Goal: Navigation & Orientation: Understand site structure

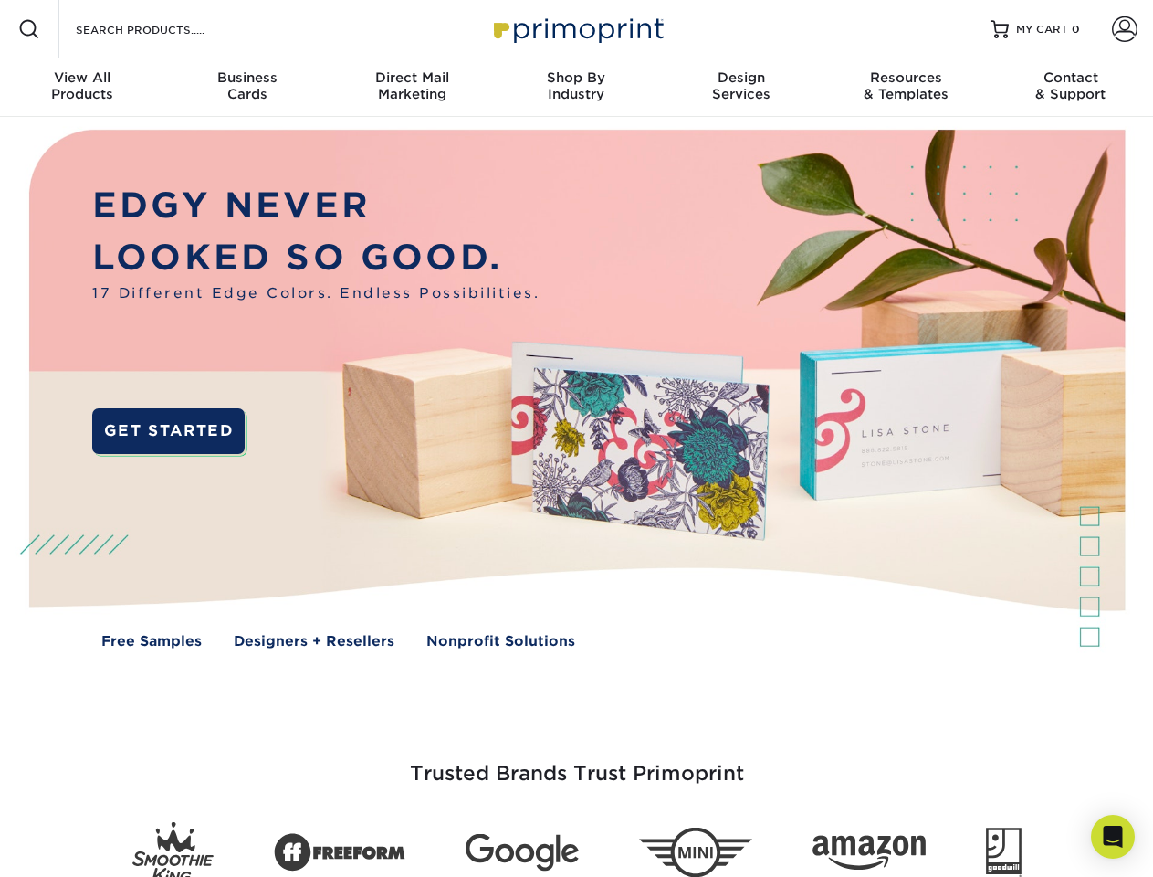
click at [576, 438] on img at bounding box center [575, 402] width 1141 height 571
click at [29, 29] on span at bounding box center [29, 29] width 22 height 22
click at [1124, 29] on span at bounding box center [1125, 29] width 26 height 26
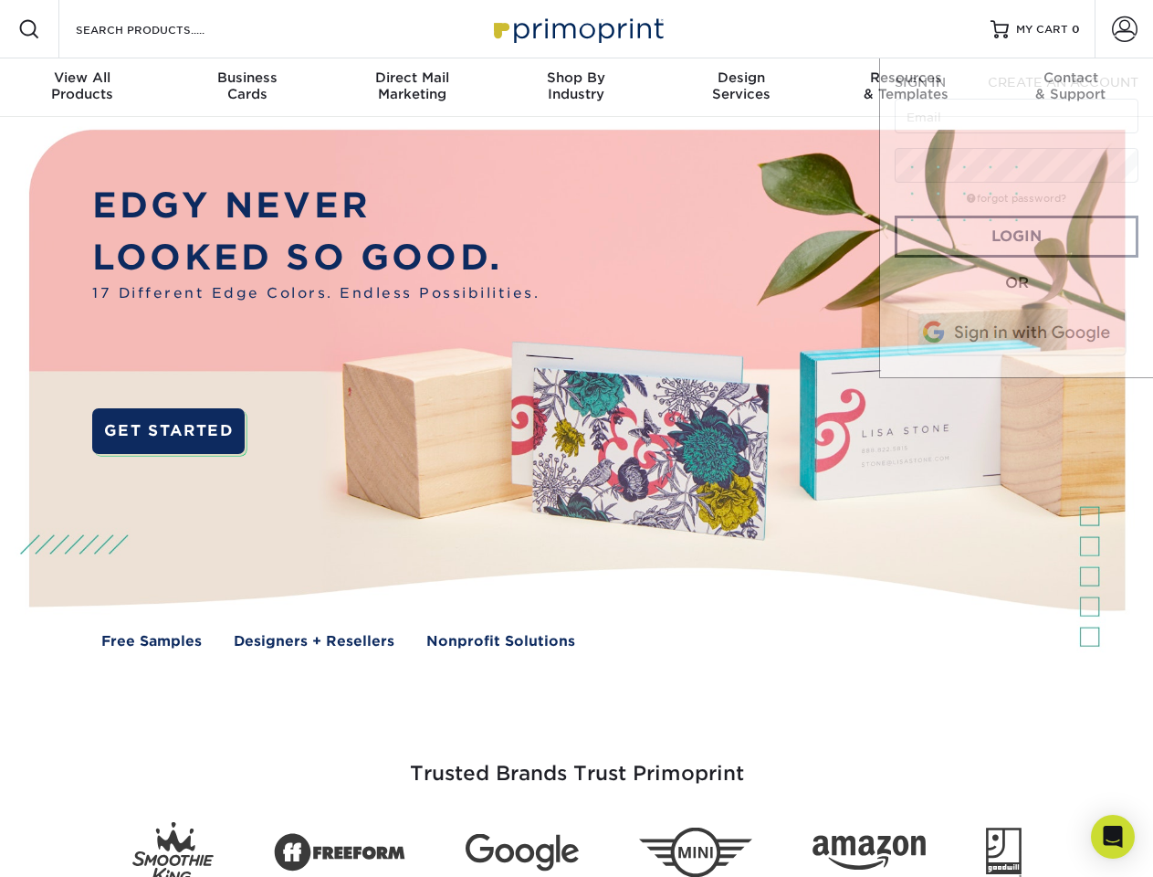
click at [82, 88] on div "View All Products" at bounding box center [82, 85] width 164 height 33
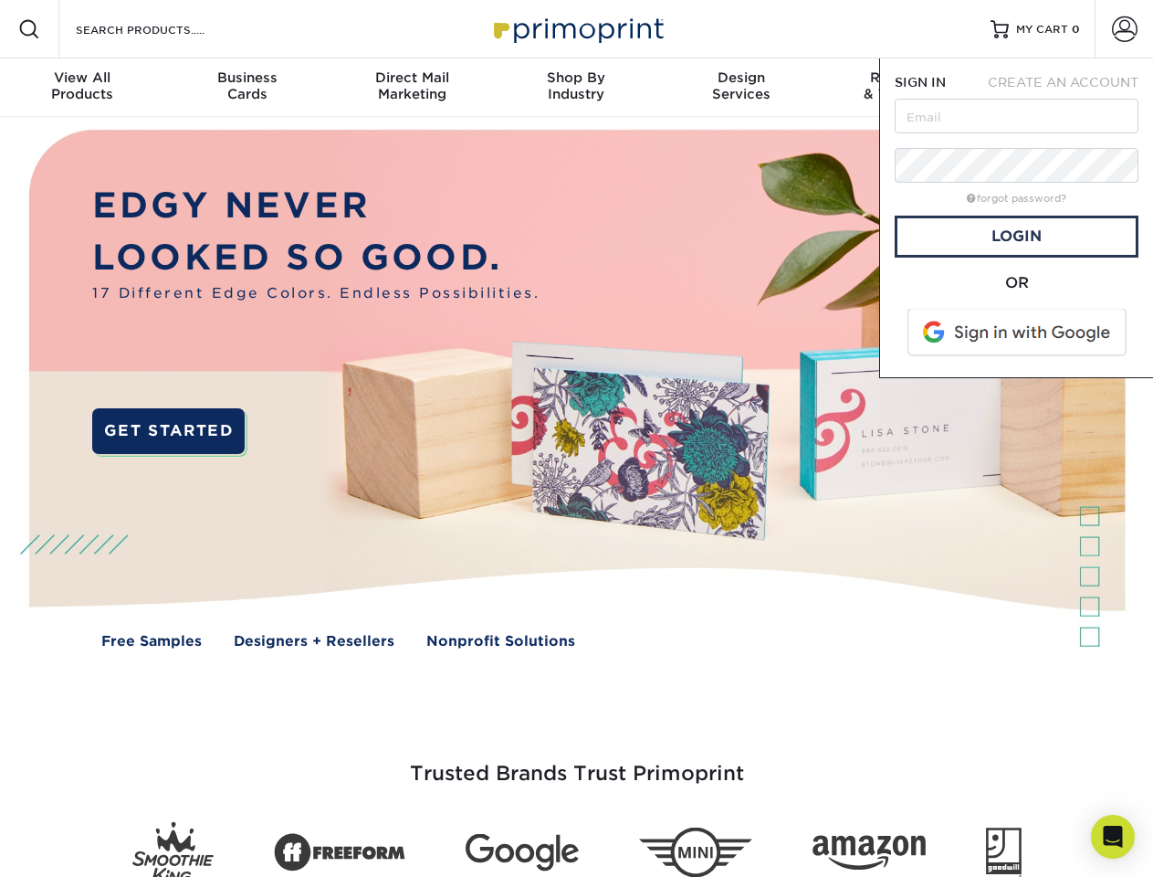
click at [247, 88] on div "Business Cards" at bounding box center [246, 85] width 164 height 33
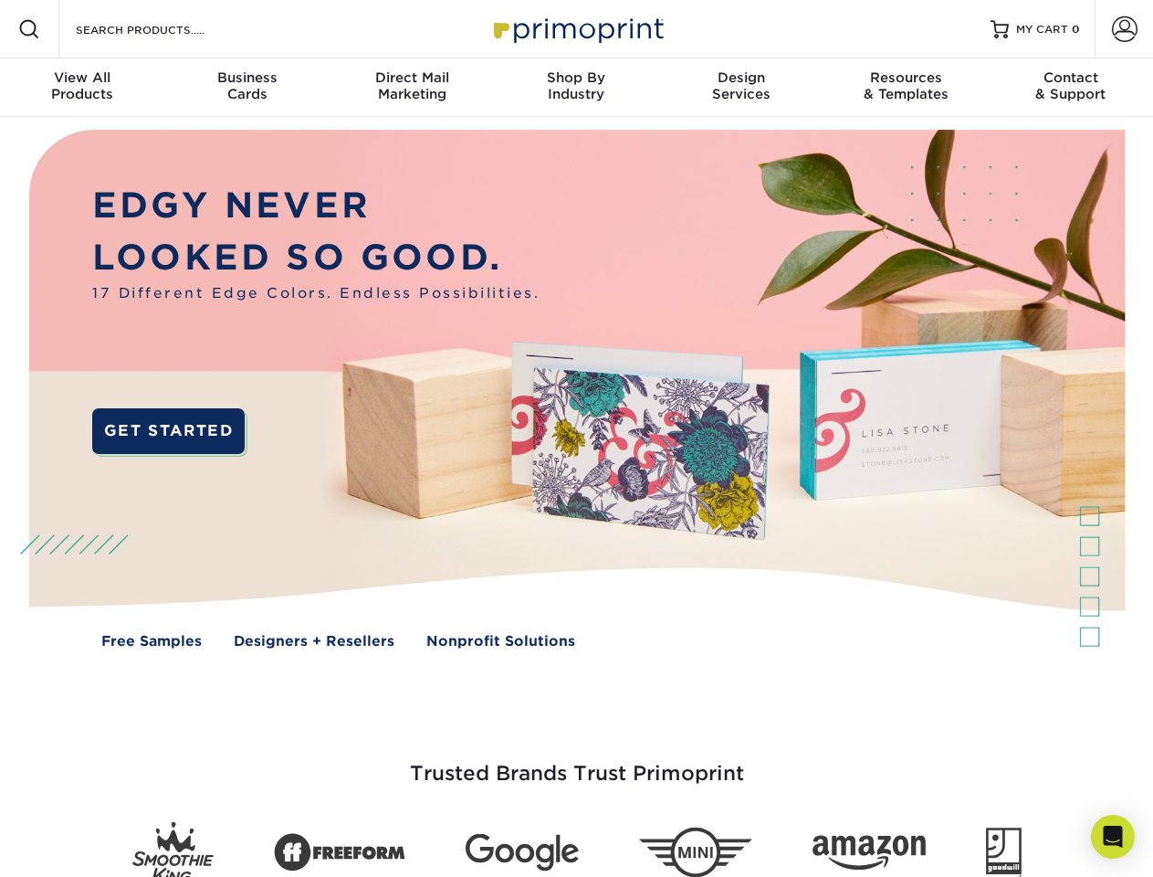
click at [412, 88] on div "Direct Mail Marketing" at bounding box center [412, 85] width 164 height 33
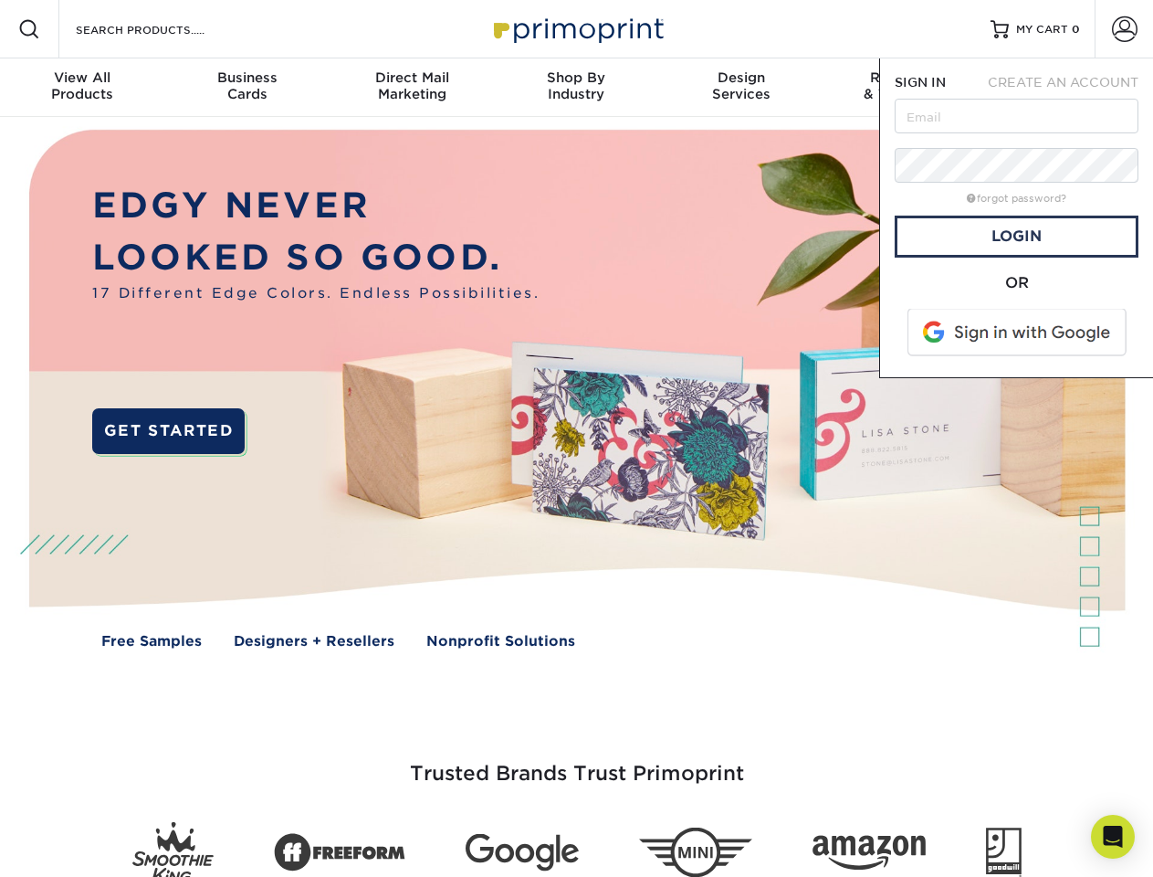
click at [576, 88] on div "Shop By Industry" at bounding box center [576, 85] width 164 height 33
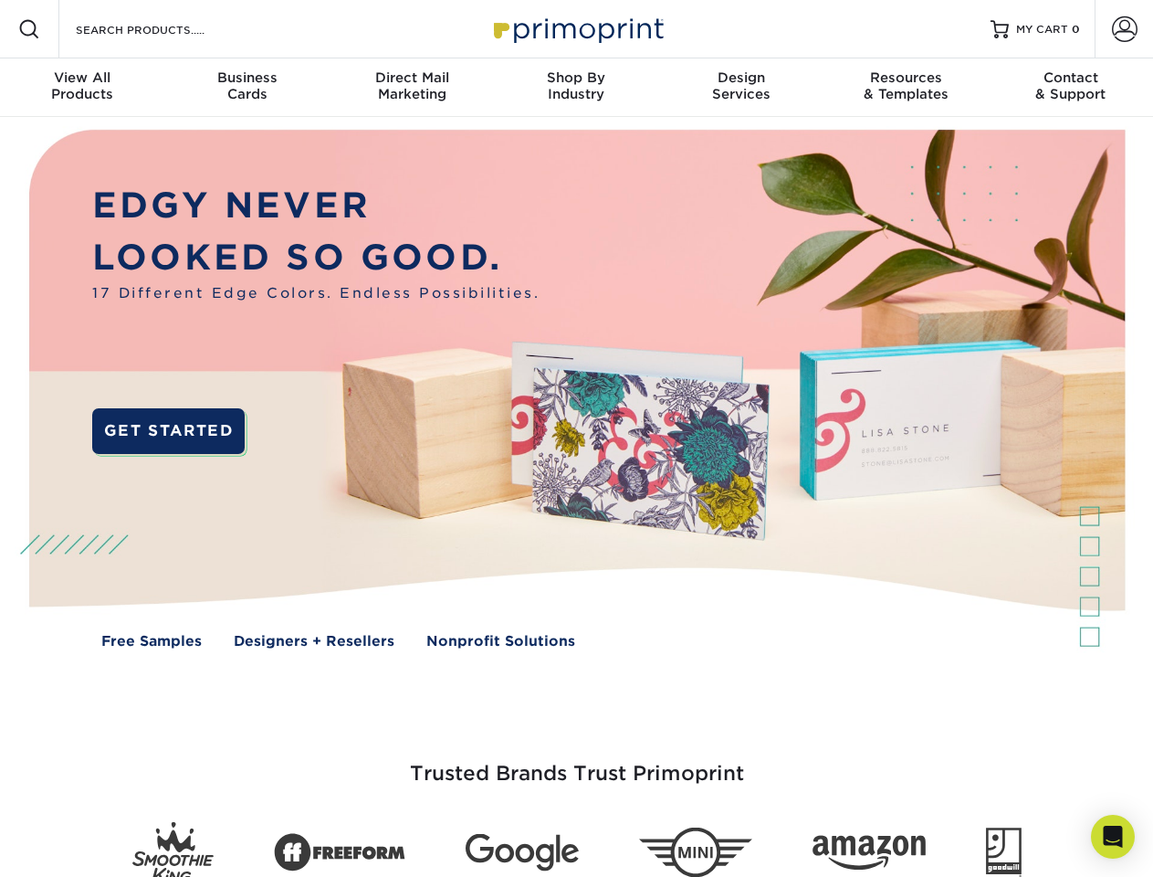
click at [741, 88] on div "Design Services" at bounding box center [741, 85] width 164 height 33
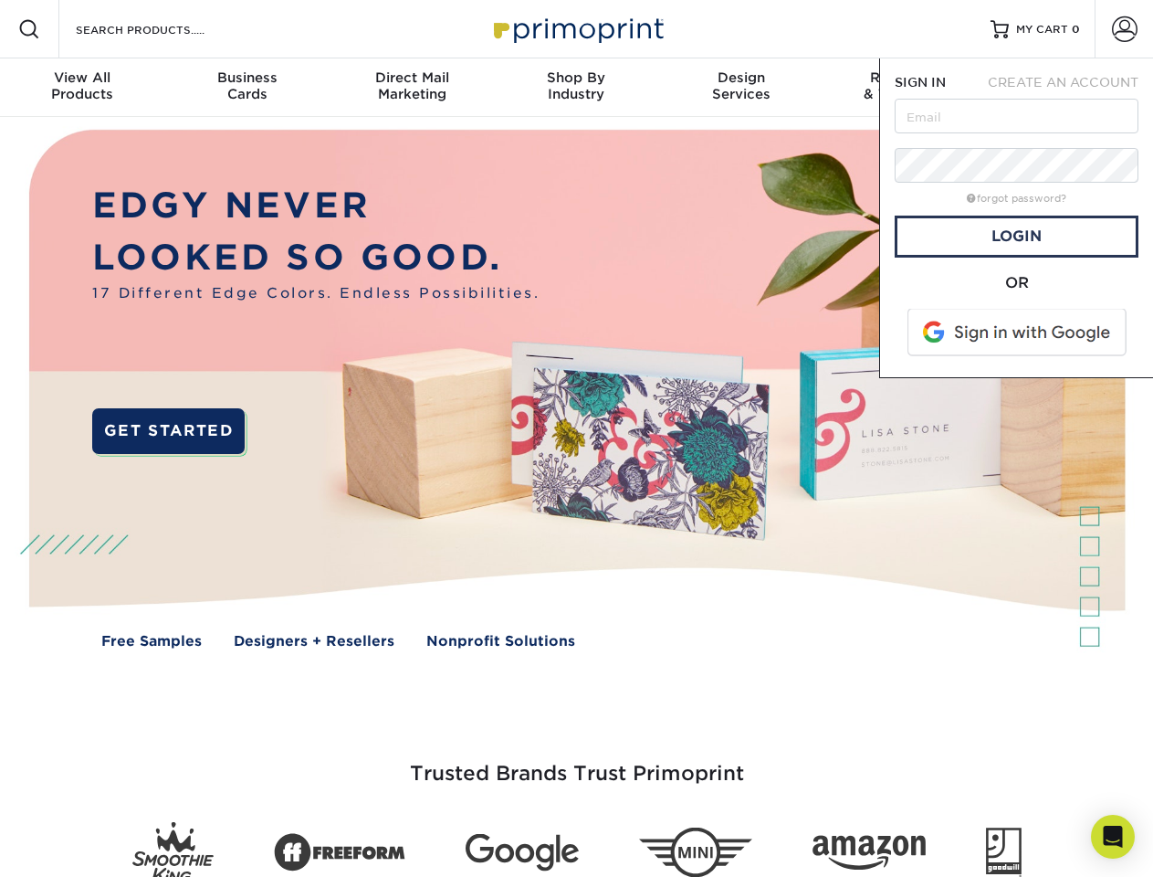
click at [906, 88] on span "SIGN IN" at bounding box center [920, 82] width 51 height 15
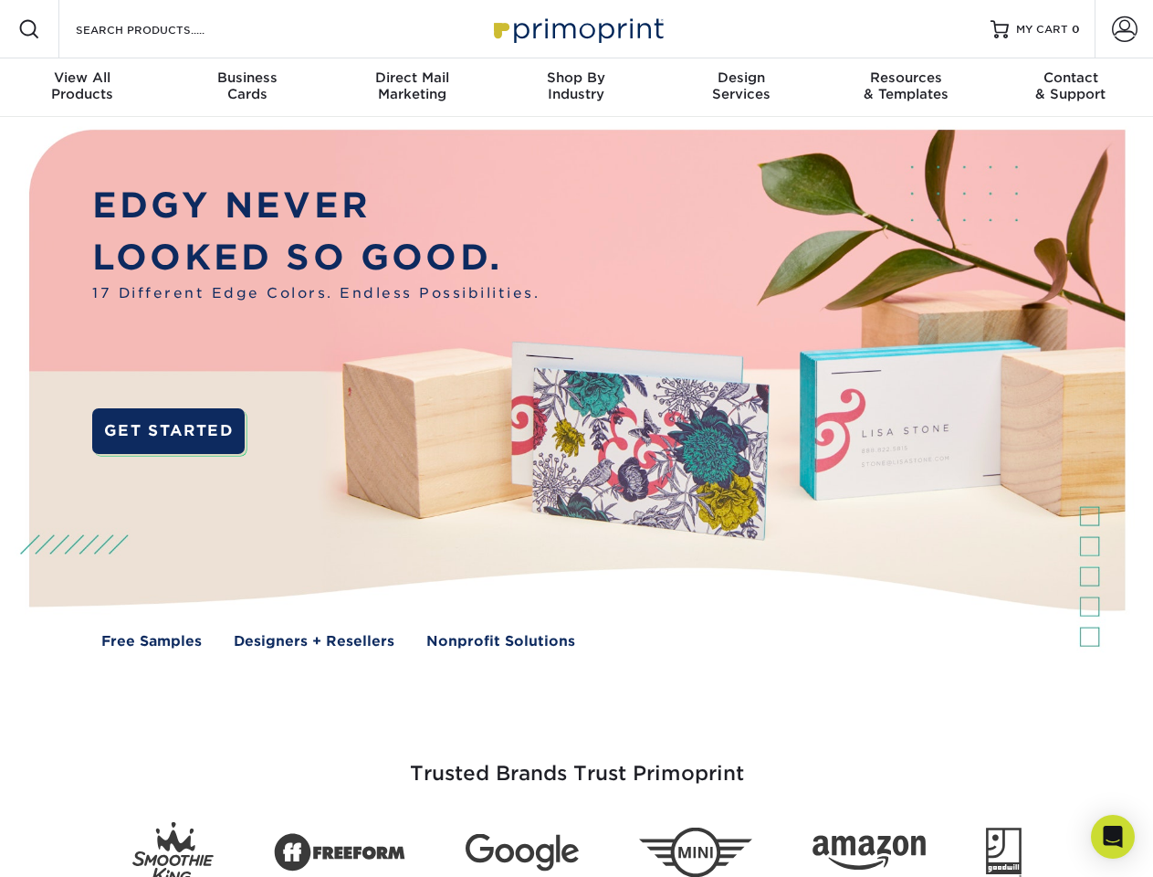
click at [1071, 88] on div "Contact & Support" at bounding box center [1071, 85] width 164 height 33
